Goal: Communication & Community: Answer question/provide support

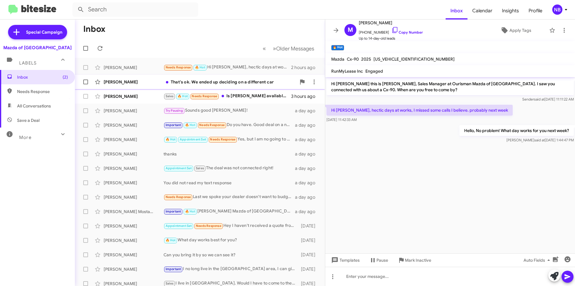
click at [260, 79] on div "That's ok. We ended up deciding on a different car" at bounding box center [230, 82] width 133 height 6
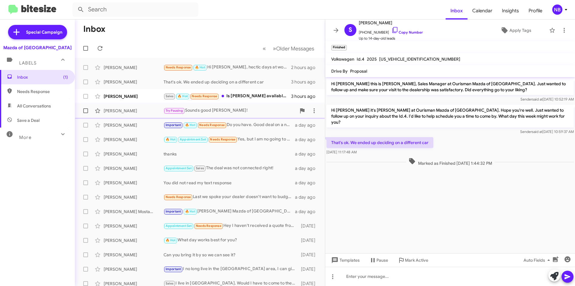
click at [248, 113] on div "Try Pausing Sounds good [PERSON_NAME]!" at bounding box center [230, 110] width 133 height 7
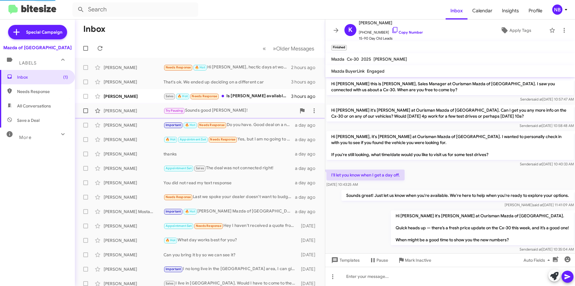
scroll to position [330, 0]
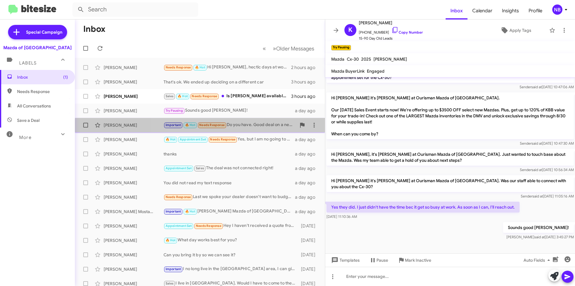
click at [248, 129] on div "[PERSON_NAME] Important 🔥 Hot Needs Response Do you have. Good deal on a new mz…" at bounding box center [200, 125] width 241 height 12
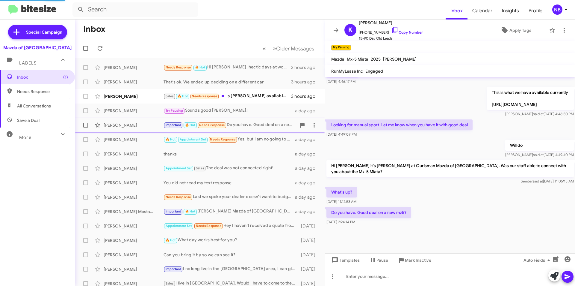
scroll to position [254, 0]
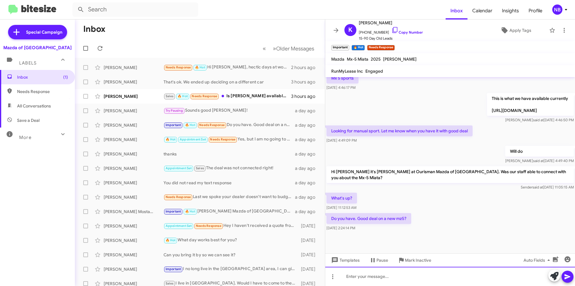
click at [367, 276] on div at bounding box center [450, 275] width 250 height 19
click at [397, 32] on link "Copy Number" at bounding box center [407, 32] width 31 height 4
click at [388, 277] on div at bounding box center [450, 275] width 250 height 19
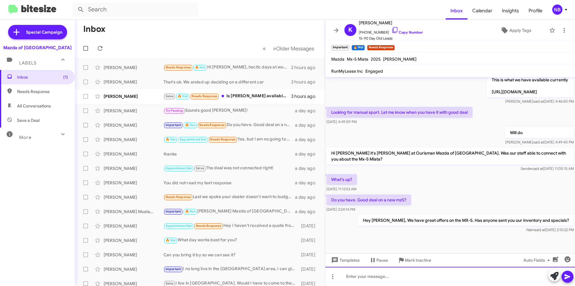
scroll to position [276, 0]
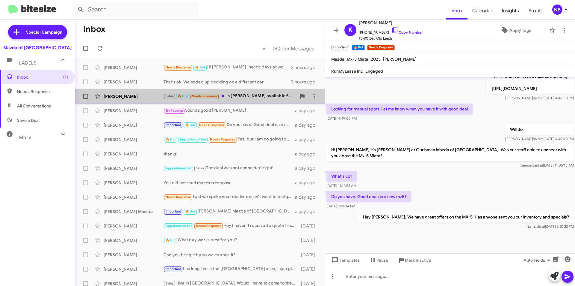
click at [250, 97] on div "Sales 🔥 Hot Needs Response Is [PERSON_NAME] available for a test drive this aft…" at bounding box center [230, 96] width 133 height 7
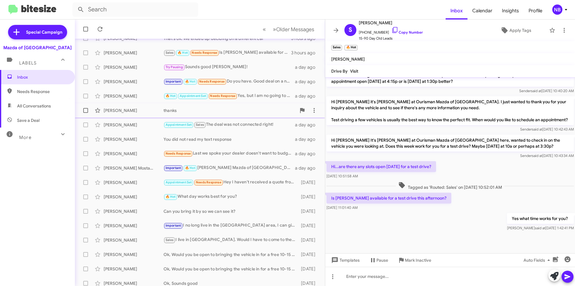
scroll to position [60, 0]
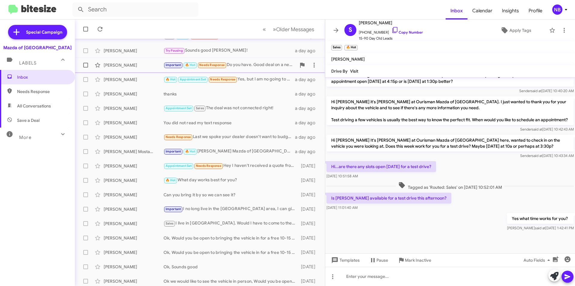
click at [252, 65] on div "Important 🔥 Hot Needs Response Do you have. Good deal on a new mz5?" at bounding box center [230, 64] width 133 height 7
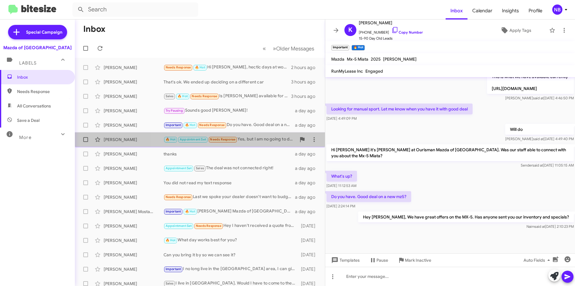
click at [265, 138] on div "🔥 Hot Appointment Set Needs Response Yes, but I am no going to do anything righ…" at bounding box center [230, 139] width 133 height 7
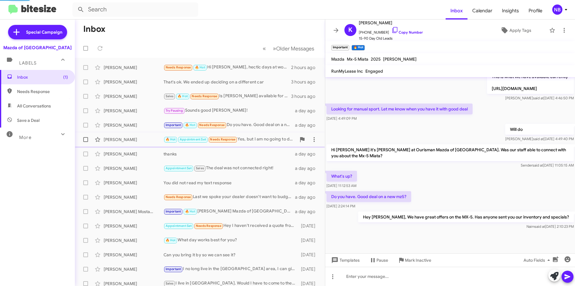
scroll to position [259, 0]
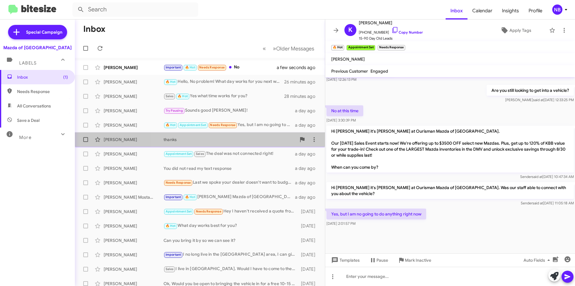
click at [243, 140] on div "thanks" at bounding box center [230, 139] width 133 height 6
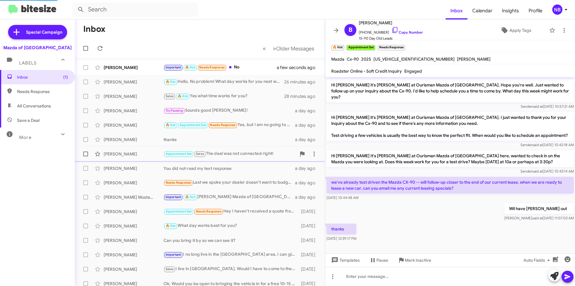
scroll to position [13, 0]
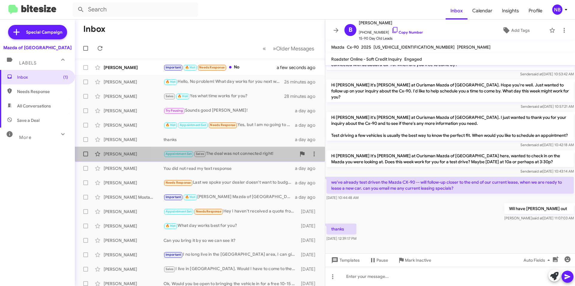
click at [243, 148] on div "[PERSON_NAME] Appointment Set Sales The deal was not connected right! a day ago" at bounding box center [200, 154] width 241 height 12
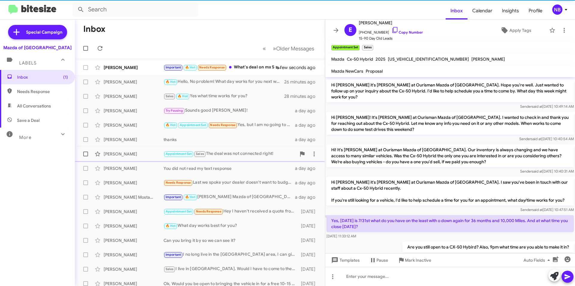
scroll to position [359, 0]
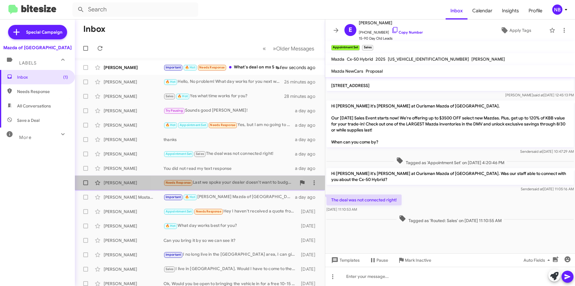
click at [234, 181] on div "Needs Response Last we spoke your dealer doesn't want to budge from msrp." at bounding box center [230, 182] width 133 height 7
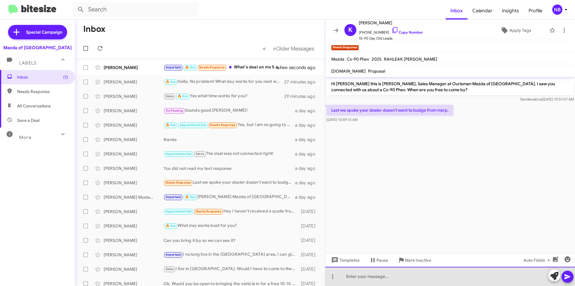
click at [363, 277] on div at bounding box center [450, 275] width 250 height 19
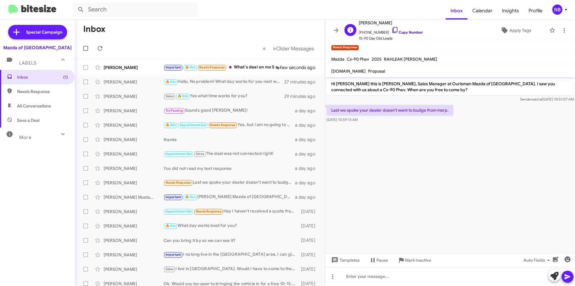
click at [407, 31] on link "Copy Number" at bounding box center [407, 32] width 31 height 4
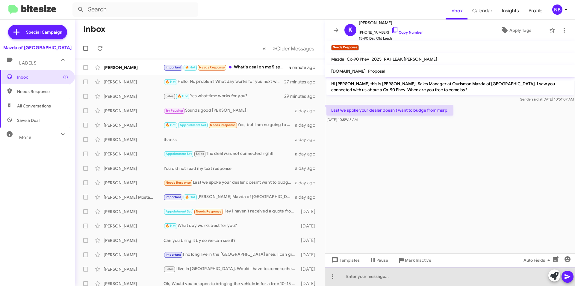
click at [374, 272] on div at bounding box center [450, 275] width 250 height 19
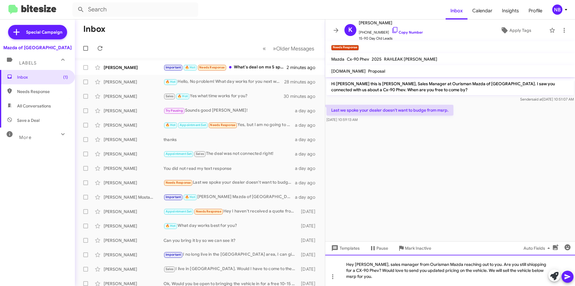
click at [512, 267] on div "Hey [PERSON_NAME], sales manager from Ourisman Mazda reaching out to you. Are y…" at bounding box center [450, 269] width 250 height 31
click at [453, 265] on div "Hey [PERSON_NAME], sales manager from Ourisman Mazda reaching out to you. Are y…" at bounding box center [450, 269] width 250 height 31
click at [507, 272] on div "Hey [PERSON_NAME], sales manager from Ourisman Mazda, reaching out to you. Are …" at bounding box center [450, 269] width 250 height 31
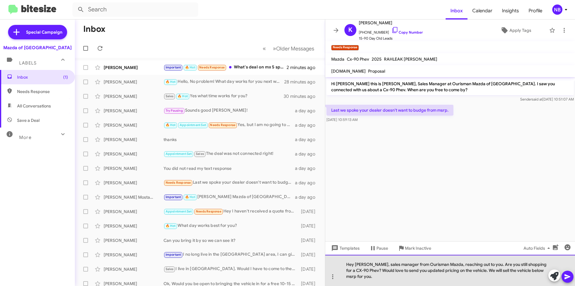
click at [504, 272] on div "Hey [PERSON_NAME], sales manager from Ourisman Mazda, reaching out to you. Are …" at bounding box center [450, 269] width 250 height 31
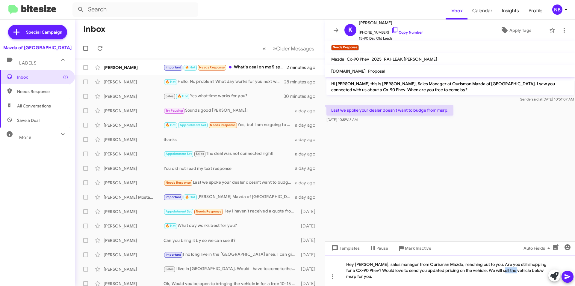
click at [504, 272] on div "Hey [PERSON_NAME], sales manager from Ourisman Mazda, reaching out to you. Are …" at bounding box center [450, 269] width 250 height 31
click at [533, 273] on div "Hey [PERSON_NAME], sales manager from Ourisman Mazda, reaching out to you. Are …" at bounding box center [450, 269] width 250 height 31
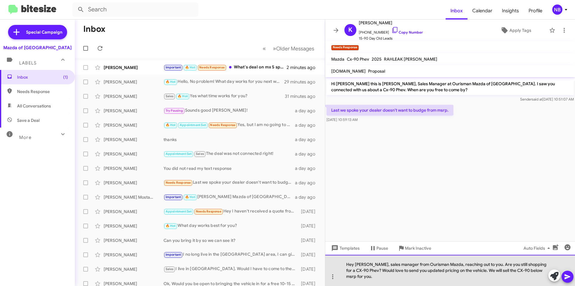
click at [529, 272] on div "Hey [PERSON_NAME], sales manager from Ourisman Mazda, reaching out to you. Are …" at bounding box center [450, 269] width 250 height 31
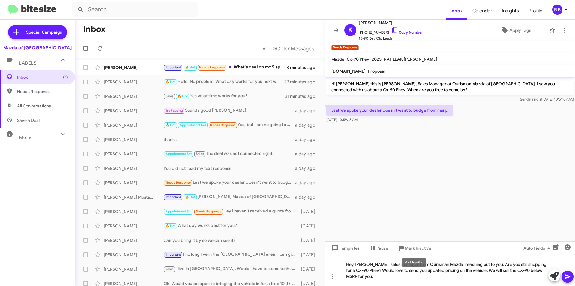
click at [402, 254] on mat-tooltip-component "Mark Inactive" at bounding box center [414, 262] width 32 height 18
click at [503, 220] on cdk-virtual-scroll-viewport "Hi [PERSON_NAME] this is [PERSON_NAME], Sales Manager at Ourisman Mazda of [GEO…" at bounding box center [450, 159] width 250 height 164
click at [566, 276] on icon at bounding box center [567, 276] width 7 height 7
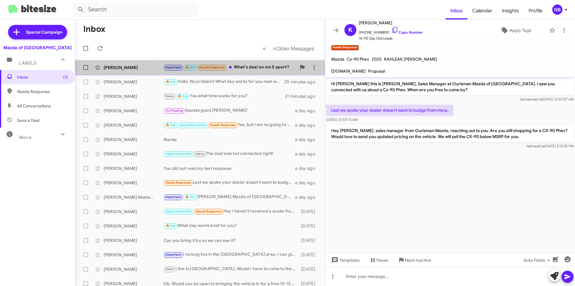
click at [248, 66] on div "Important 🔥 Hot Needs Response What's deal on mx 5 sport?" at bounding box center [230, 67] width 133 height 7
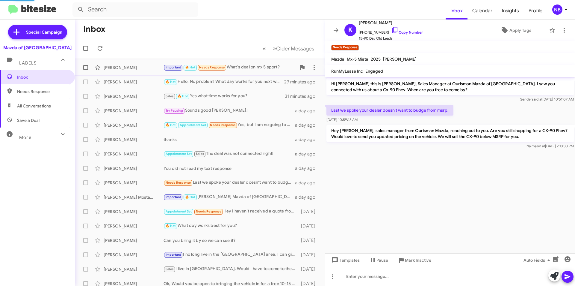
scroll to position [292, 0]
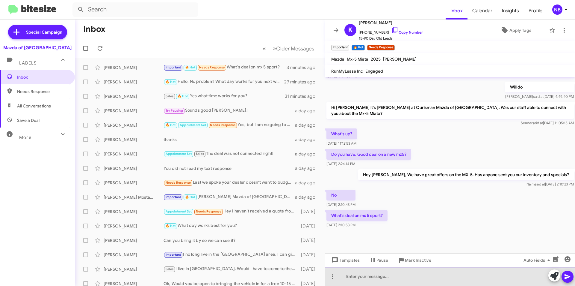
click at [376, 275] on div at bounding box center [450, 275] width 250 height 19
click at [415, 277] on div "Sure thing, are you looking for soft top or hardtop?" at bounding box center [450, 275] width 250 height 19
click at [411, 276] on div "Sure thing, are you looking for soft top or hardtop?" at bounding box center [450, 275] width 250 height 19
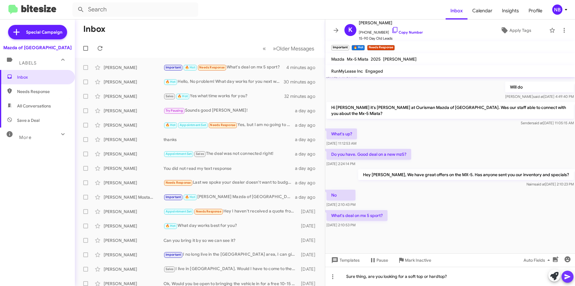
click at [568, 274] on icon at bounding box center [567, 276] width 7 height 7
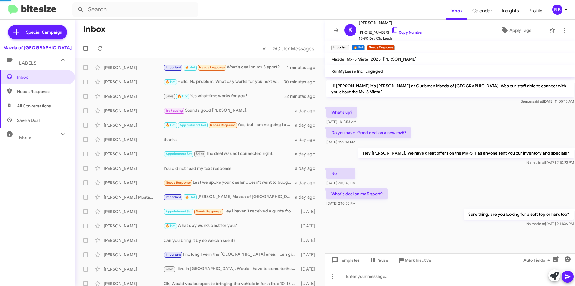
scroll to position [0, 0]
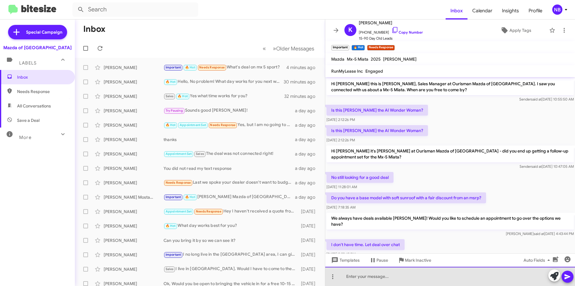
click at [360, 276] on div at bounding box center [450, 275] width 250 height 19
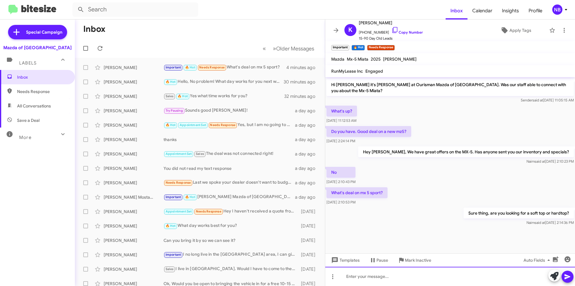
scroll to position [363, 0]
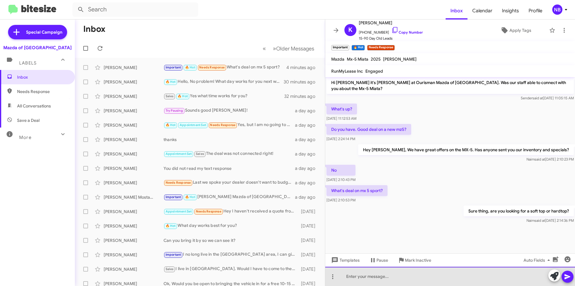
click at [378, 278] on div at bounding box center [450, 275] width 250 height 19
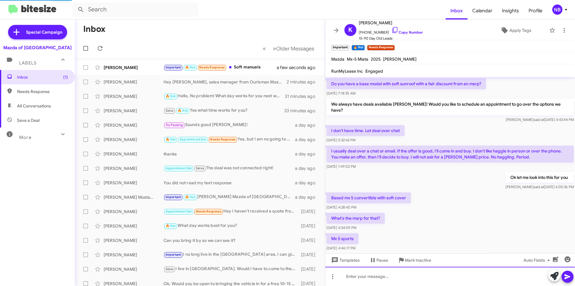
scroll to position [292, 0]
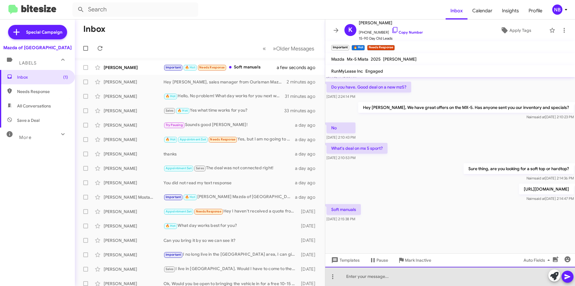
click at [413, 281] on div at bounding box center [450, 275] width 250 height 19
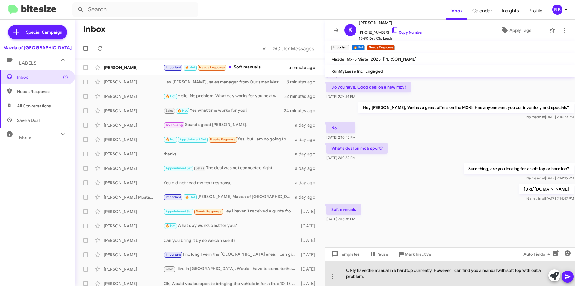
click at [352, 269] on div "ONly have the manual in a hardtop currently. However I can find you a manual wi…" at bounding box center [450, 272] width 250 height 25
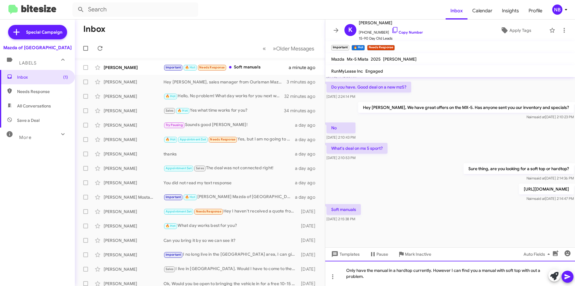
click at [370, 277] on div "Only have the manual in a hardtop currently. However I can find you a manual wi…" at bounding box center [450, 272] width 250 height 25
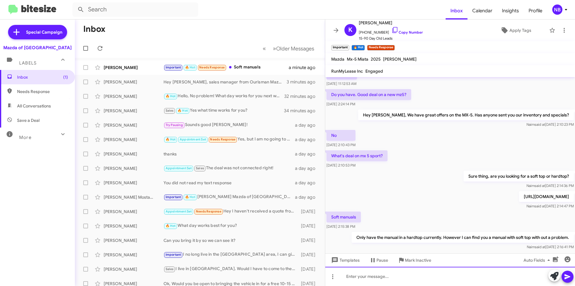
scroll to position [413, 0]
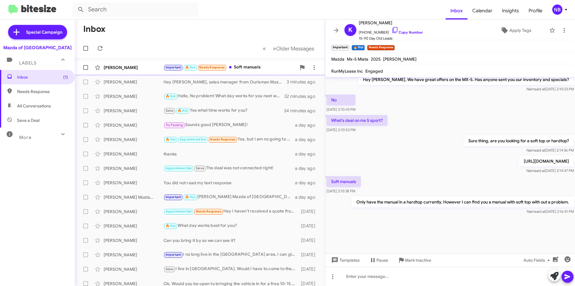
click at [255, 66] on div "Important 🔥 Hot Needs Response Soft manuals" at bounding box center [230, 67] width 133 height 7
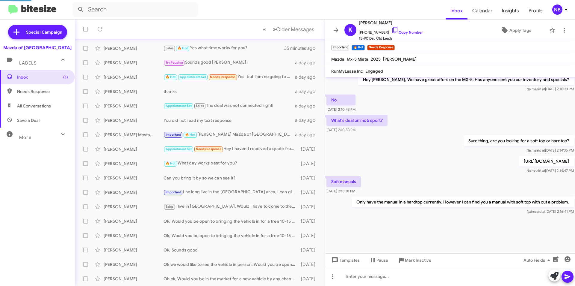
scroll to position [292, 0]
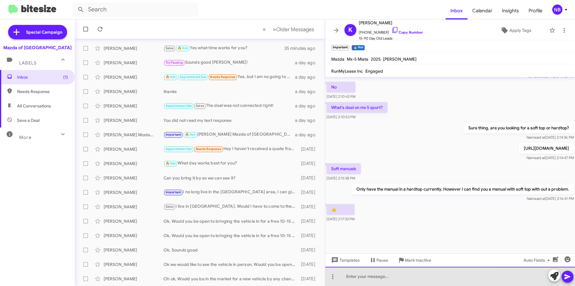
click at [384, 277] on div at bounding box center [450, 275] width 250 height 19
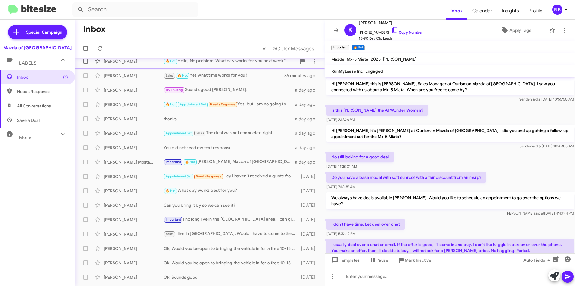
scroll to position [0, 0]
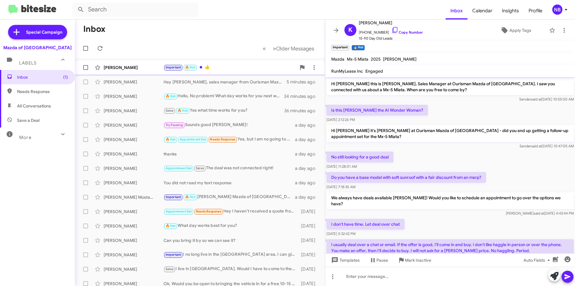
click at [226, 68] on div "Important 🔥 Hot 👍" at bounding box center [230, 67] width 133 height 7
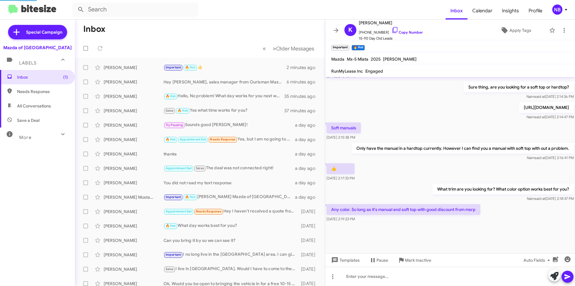
scroll to position [286, 0]
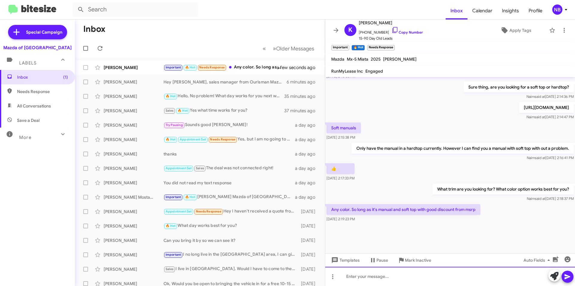
click at [444, 276] on div at bounding box center [450, 275] width 250 height 19
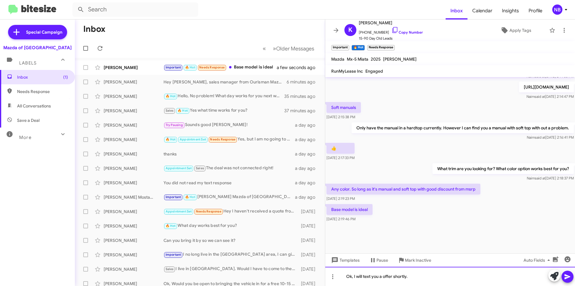
click at [382, 274] on div "Ok, I will text you a offer shortly." at bounding box center [450, 275] width 250 height 19
click at [420, 278] on div "Ok, I will text you an offer shortly." at bounding box center [450, 275] width 250 height 19
click at [568, 274] on icon at bounding box center [567, 276] width 7 height 7
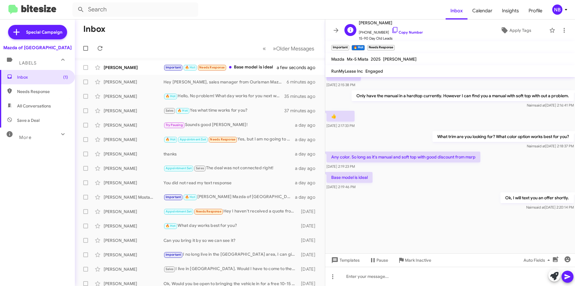
click at [400, 34] on span "[PHONE_NUMBER] Copy Number" at bounding box center [391, 30] width 64 height 9
click at [409, 30] on link "Copy Number" at bounding box center [407, 32] width 31 height 4
click at [397, 31] on link "Copy Number" at bounding box center [407, 32] width 31 height 4
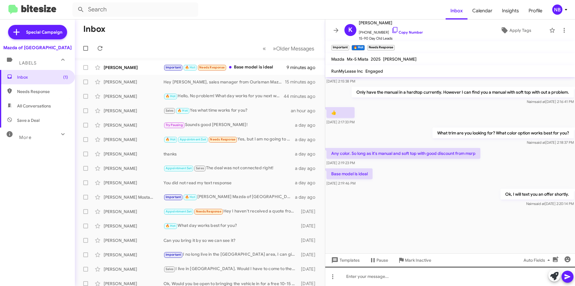
scroll to position [544, 0]
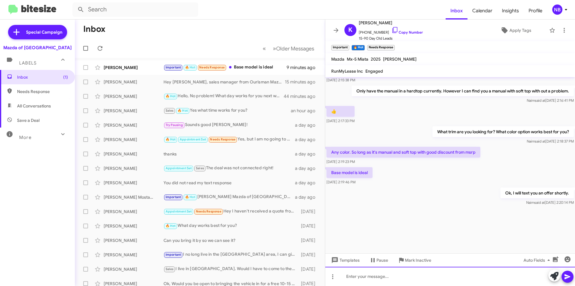
click at [384, 279] on div at bounding box center [450, 275] width 250 height 19
click at [565, 272] on span at bounding box center [567, 276] width 7 height 12
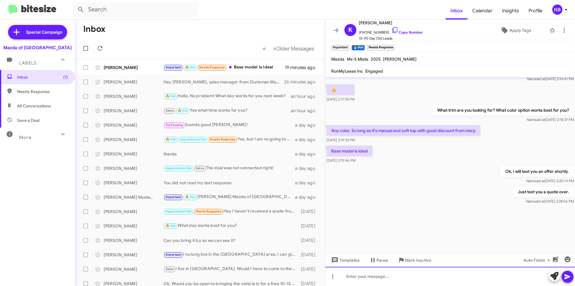
scroll to position [566, 0]
click at [256, 68] on div "Important 🔥 Hot Needs Response Base model is ideal" at bounding box center [230, 67] width 133 height 7
